Goal: Information Seeking & Learning: Find specific fact

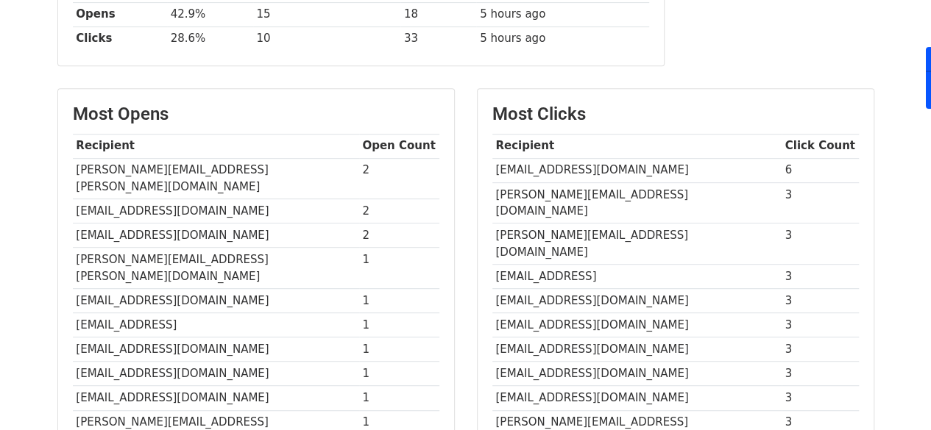
scroll to position [290, 0]
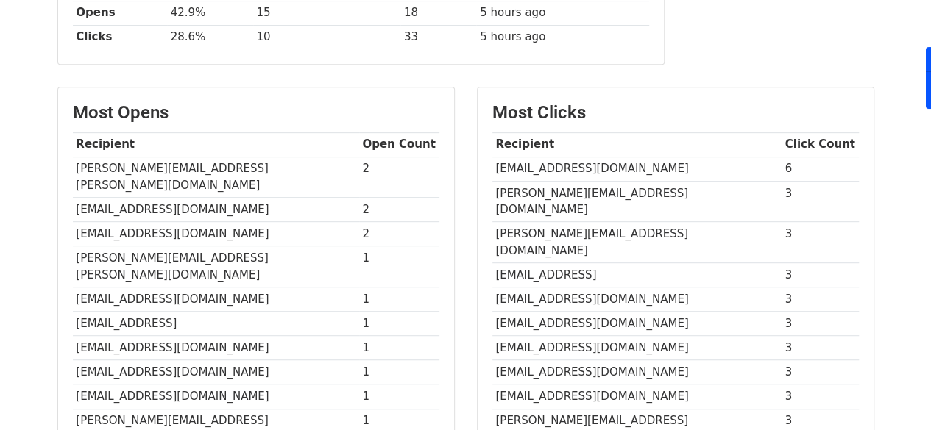
click at [572, 164] on td "[EMAIL_ADDRESS][DOMAIN_NAME]" at bounding box center [636, 169] width 289 height 24
copy tr "[EMAIL_ADDRESS][DOMAIN_NAME]"
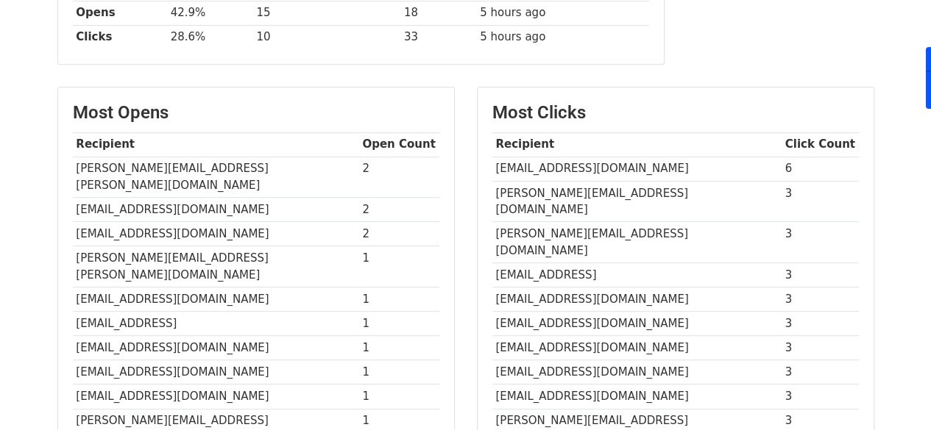
click at [578, 312] on td "[EMAIL_ADDRESS][DOMAIN_NAME]" at bounding box center [636, 324] width 289 height 24
copy tr "[EMAIL_ADDRESS][DOMAIN_NAME]"
click at [578, 312] on td "[EMAIL_ADDRESS][DOMAIN_NAME]" at bounding box center [636, 324] width 289 height 24
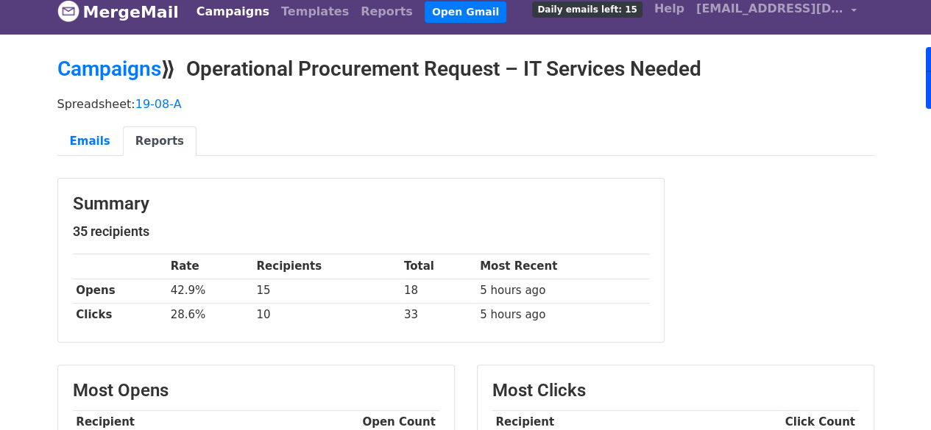
scroll to position [0, 0]
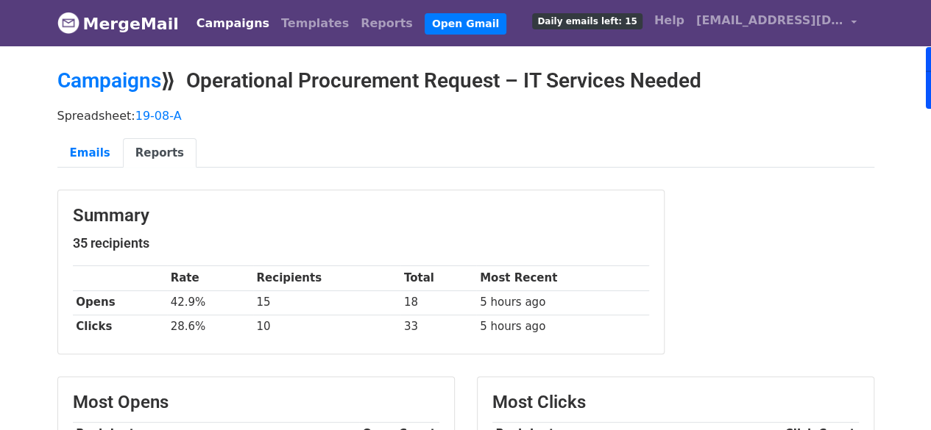
click at [190, 302] on td "42.9%" at bounding box center [210, 303] width 86 height 24
copy tr "42.9%"
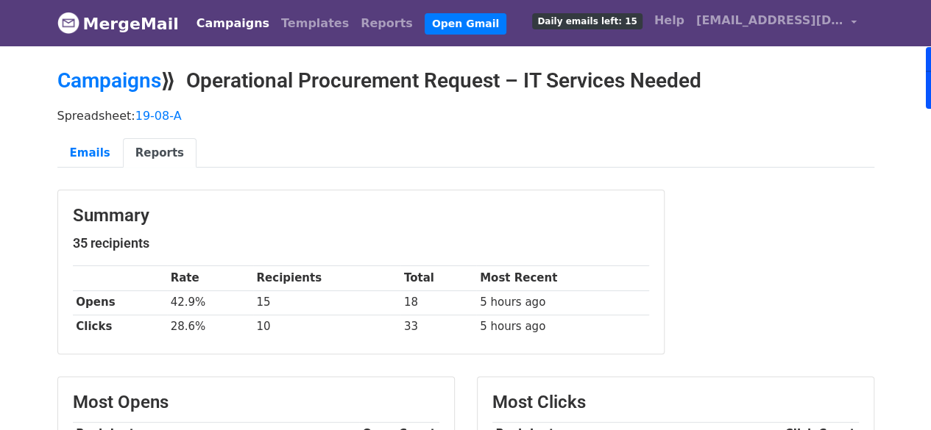
click at [188, 322] on td "28.6%" at bounding box center [210, 327] width 86 height 24
copy tr "28.6%"
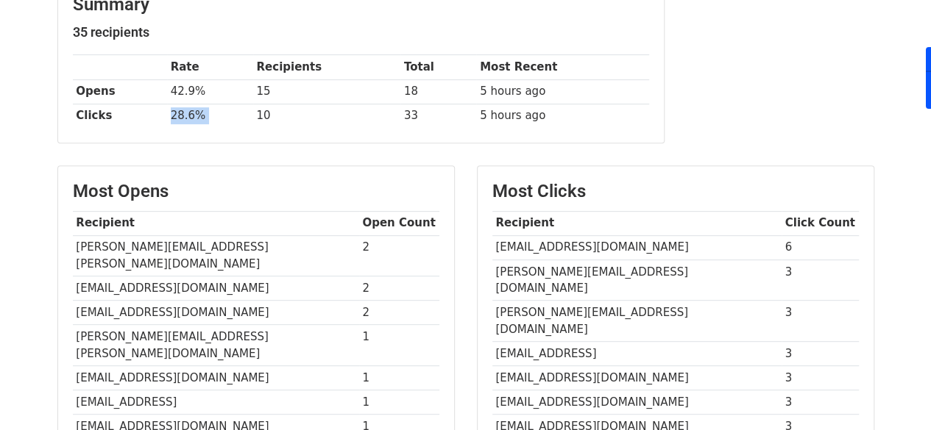
scroll to position [212, 0]
